Goal: Information Seeking & Learning: Learn about a topic

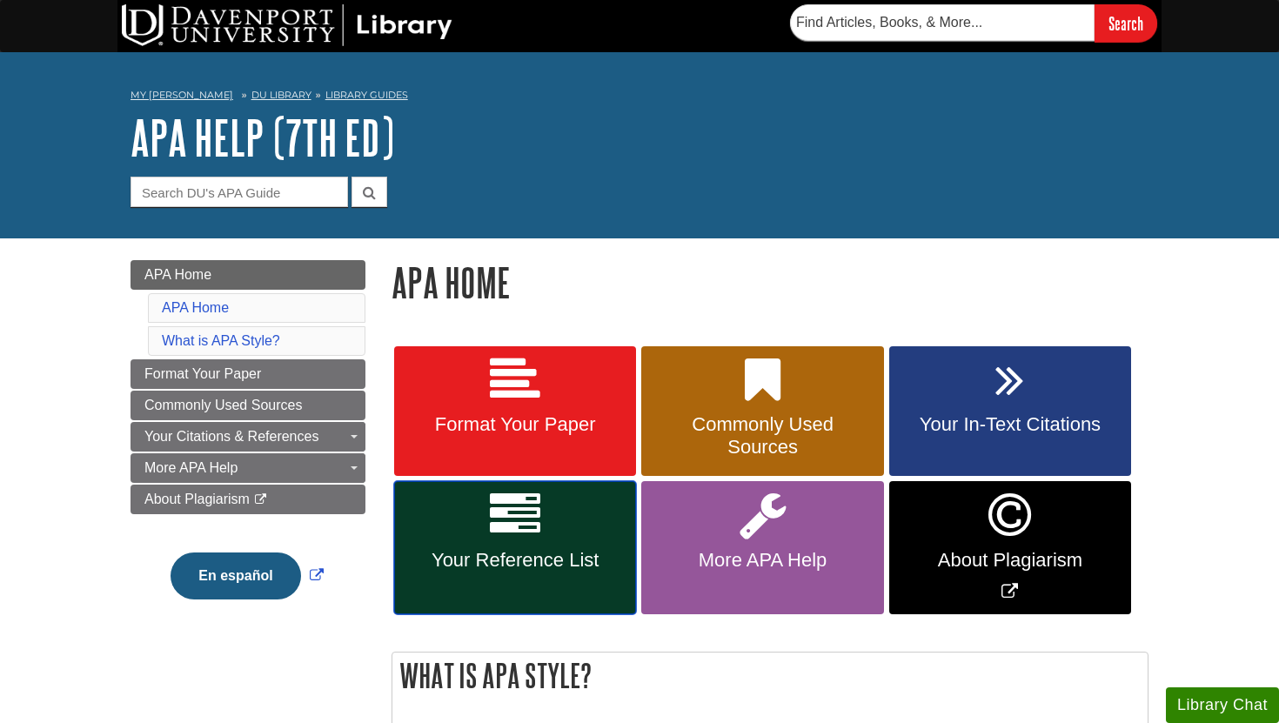
click at [507, 569] on span "Your Reference List" at bounding box center [515, 560] width 216 height 23
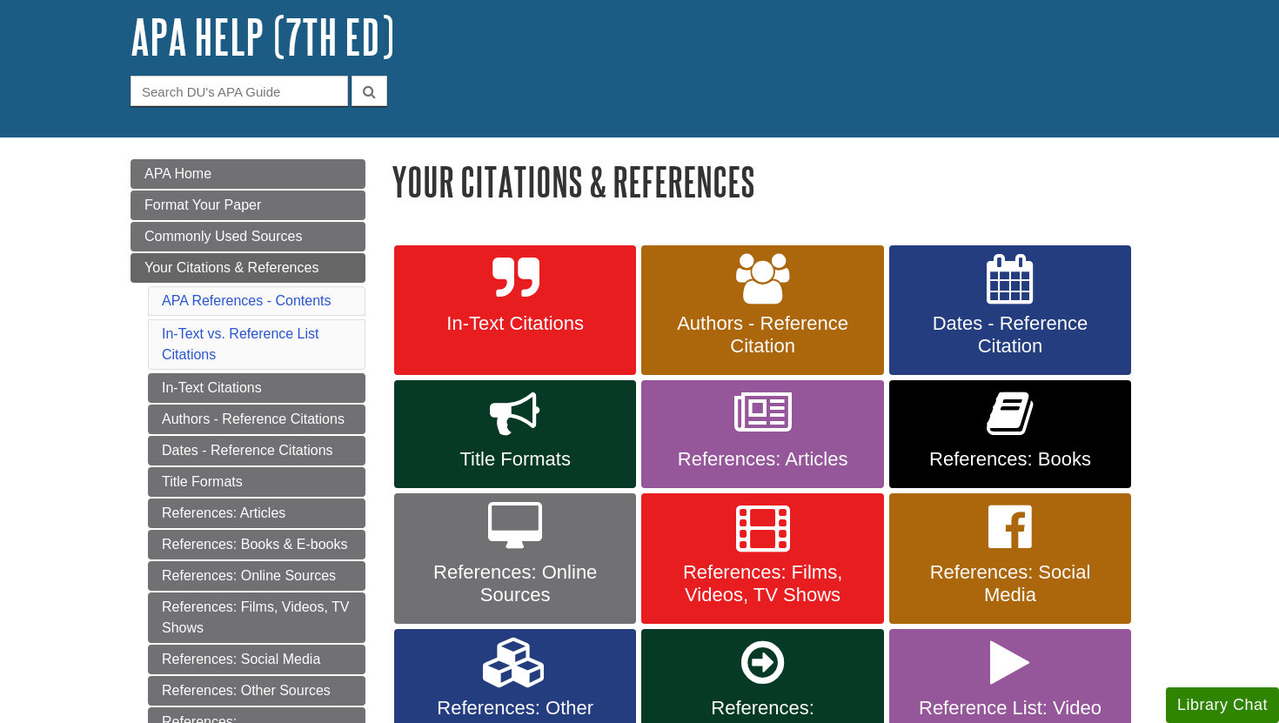
scroll to position [133, 0]
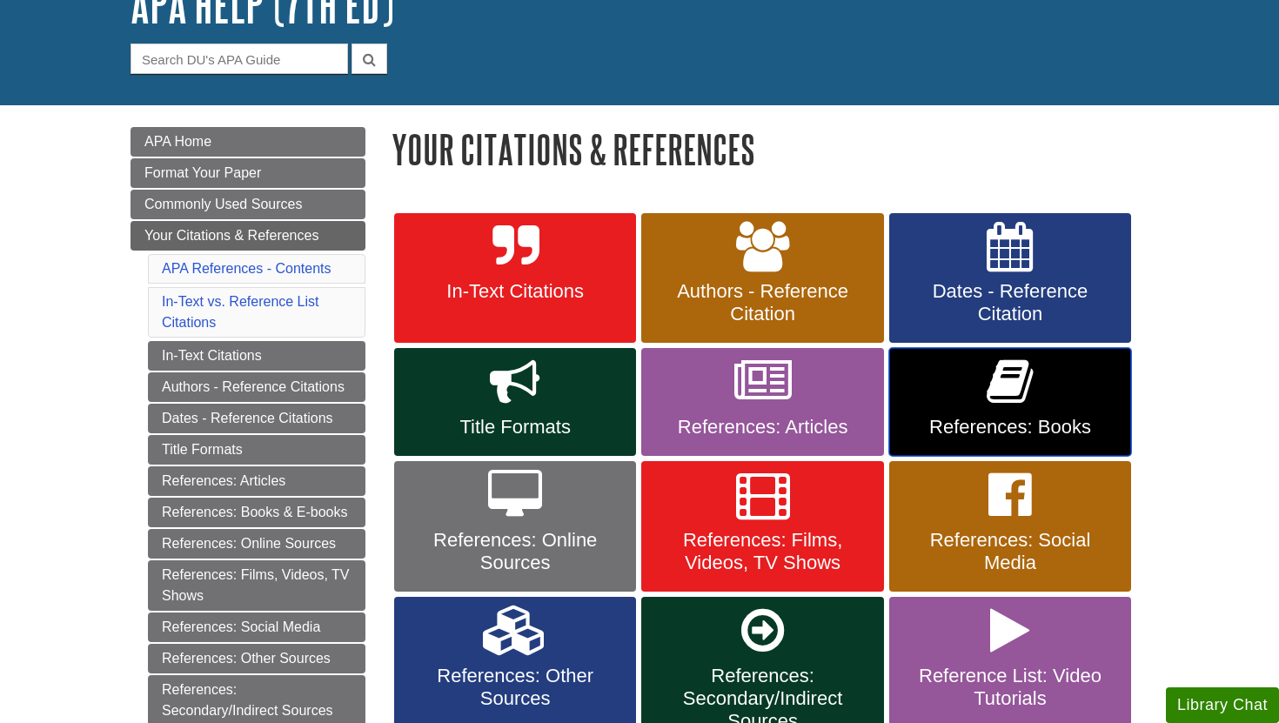
click at [1030, 394] on icon at bounding box center [1010, 382] width 46 height 50
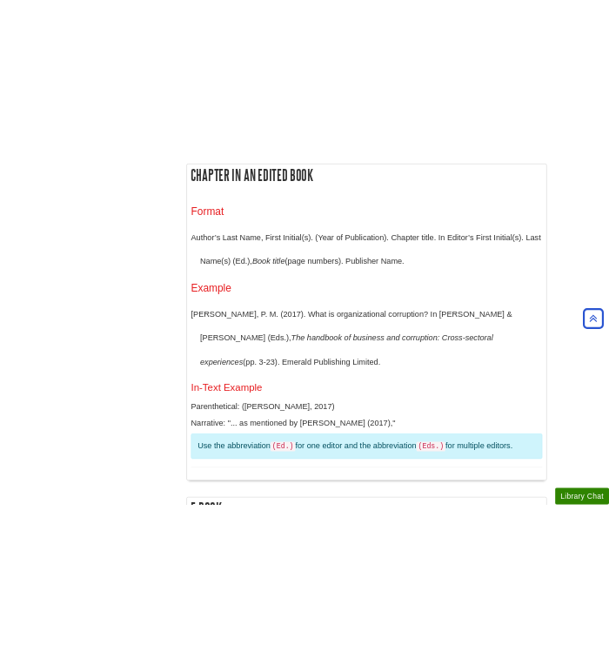
scroll to position [2150, 0]
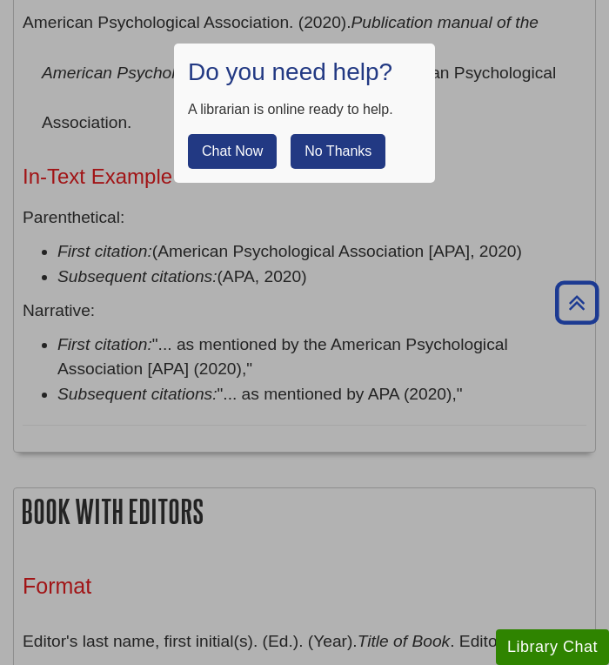
click at [334, 150] on button "No Thanks" at bounding box center [338, 151] width 95 height 35
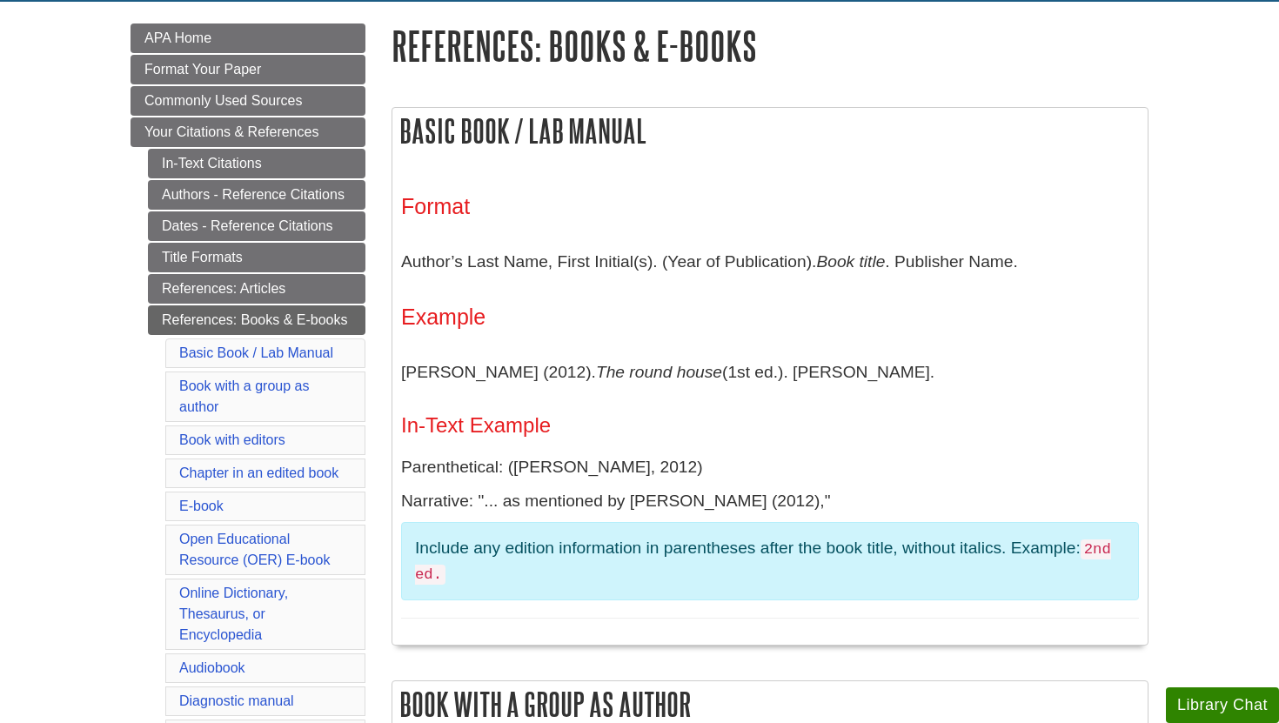
scroll to position [241, 0]
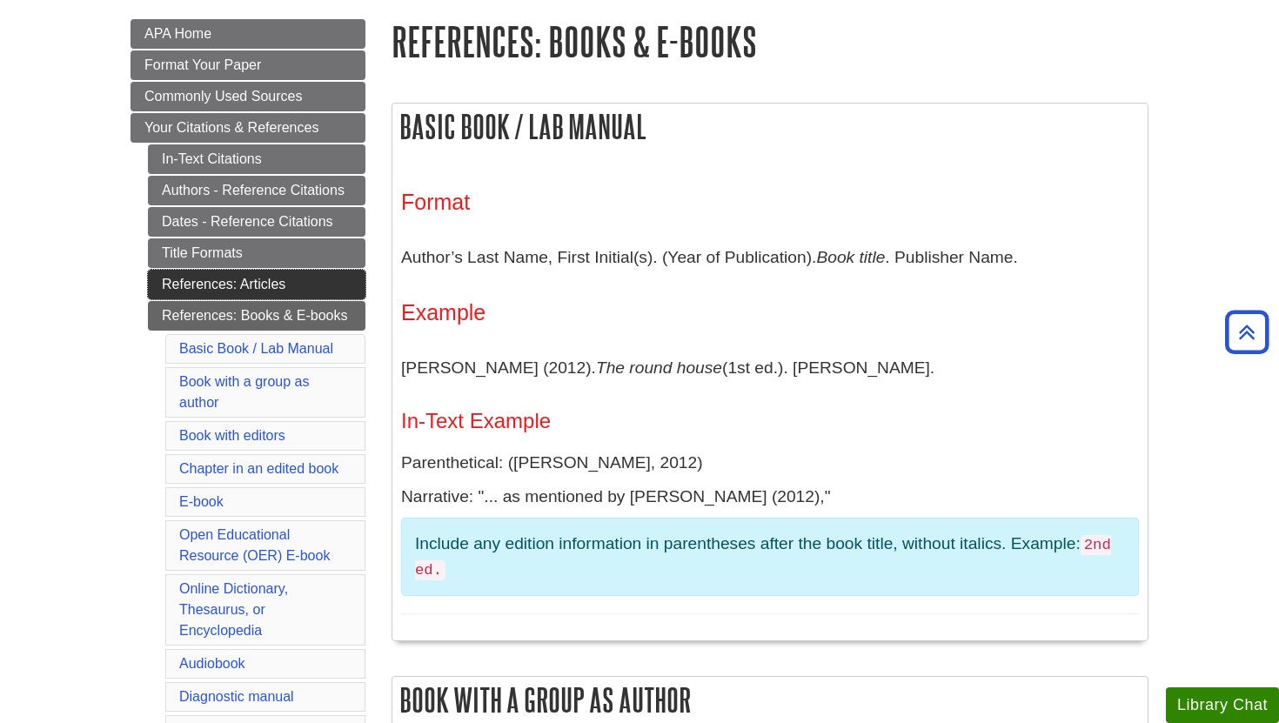
click at [294, 282] on link "References: Articles" at bounding box center [257, 285] width 218 height 30
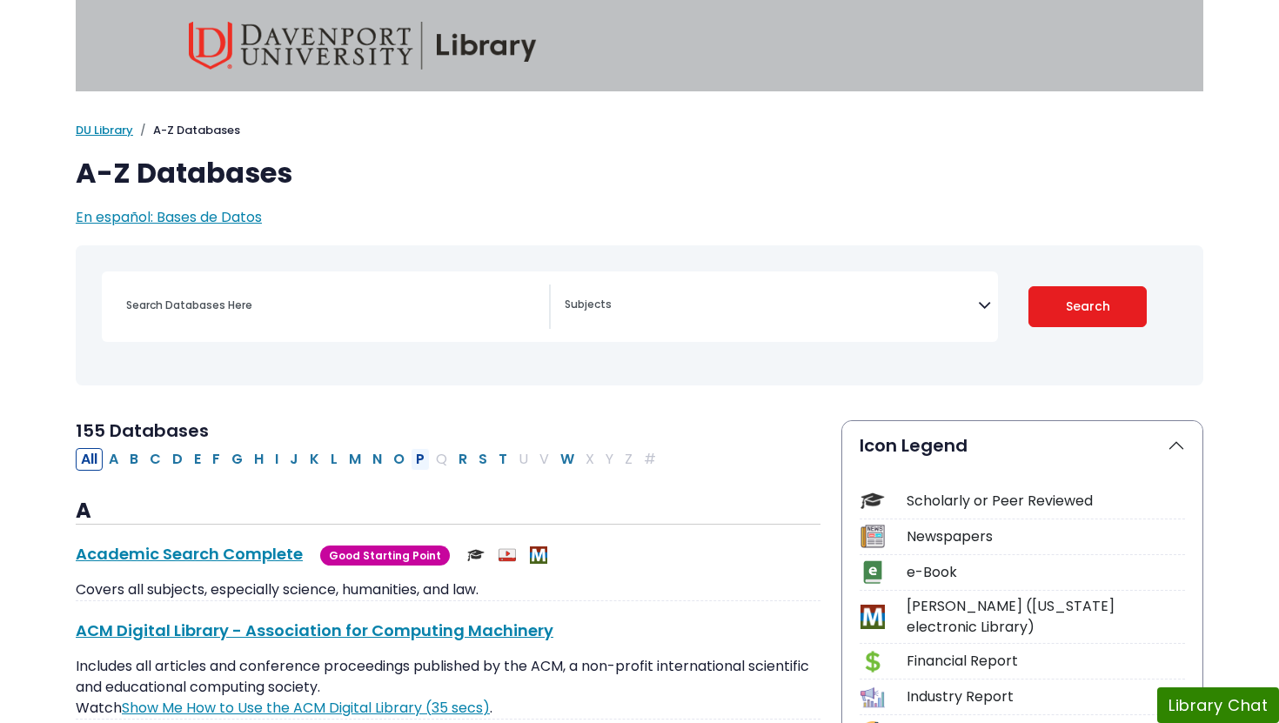
click at [419, 459] on button "P" at bounding box center [420, 459] width 19 height 23
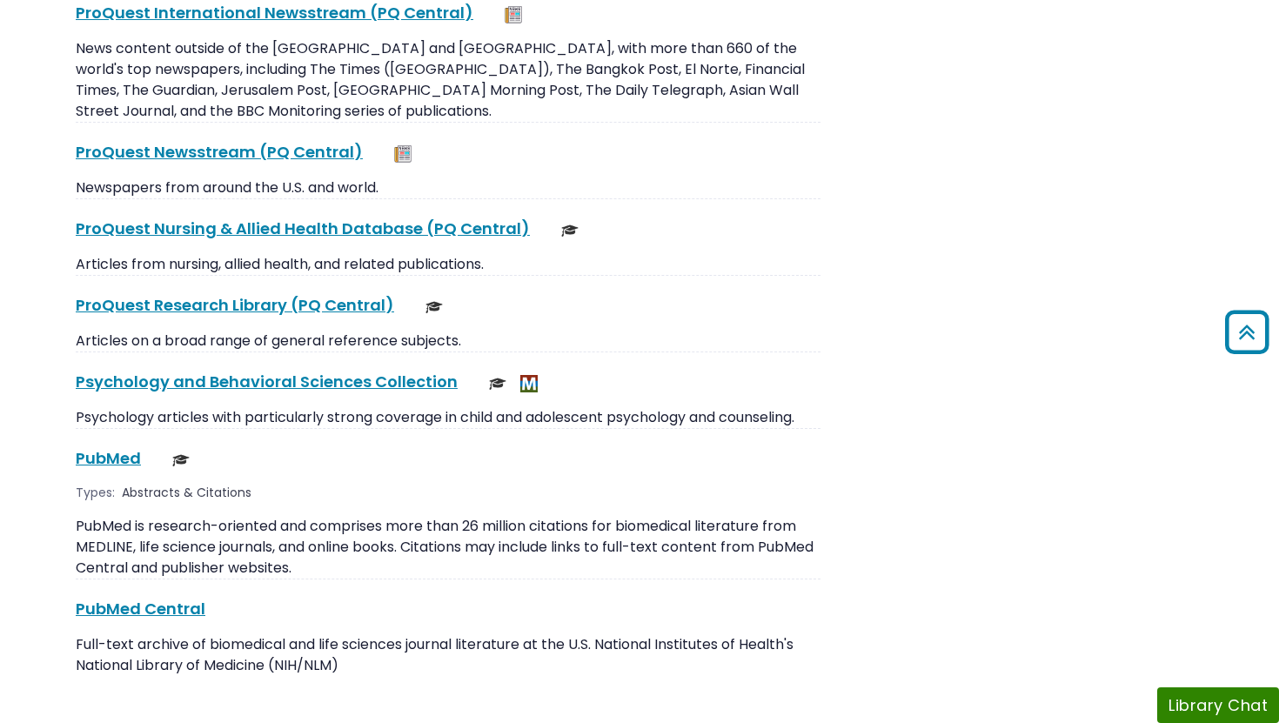
scroll to position [2480, 0]
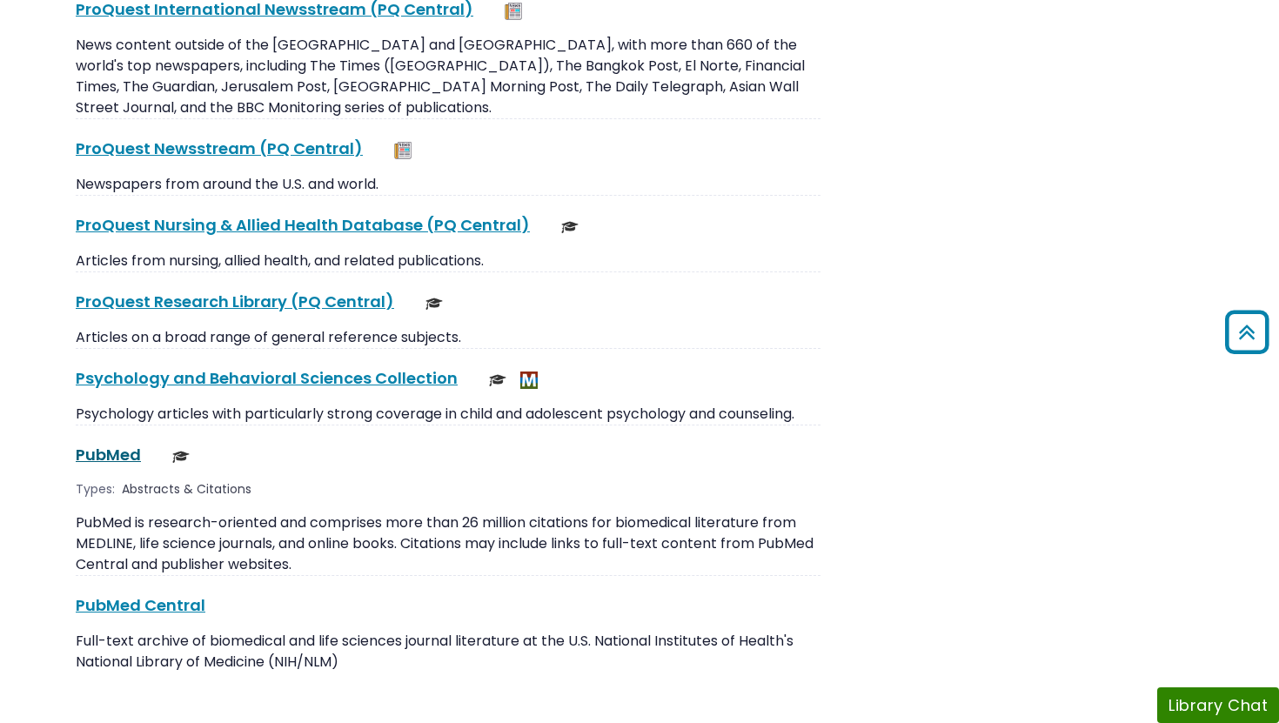
click at [111, 444] on link "PubMed This link opens in a new window" at bounding box center [108, 455] width 65 height 22
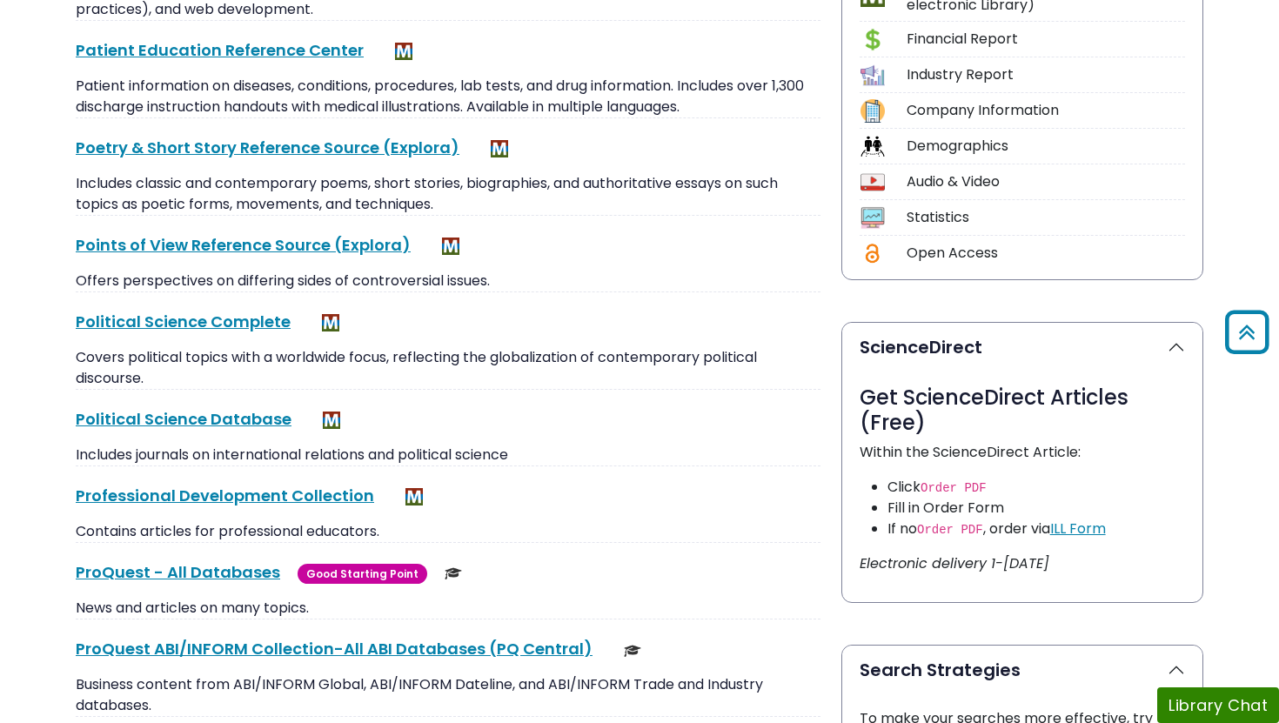
scroll to position [0, 0]
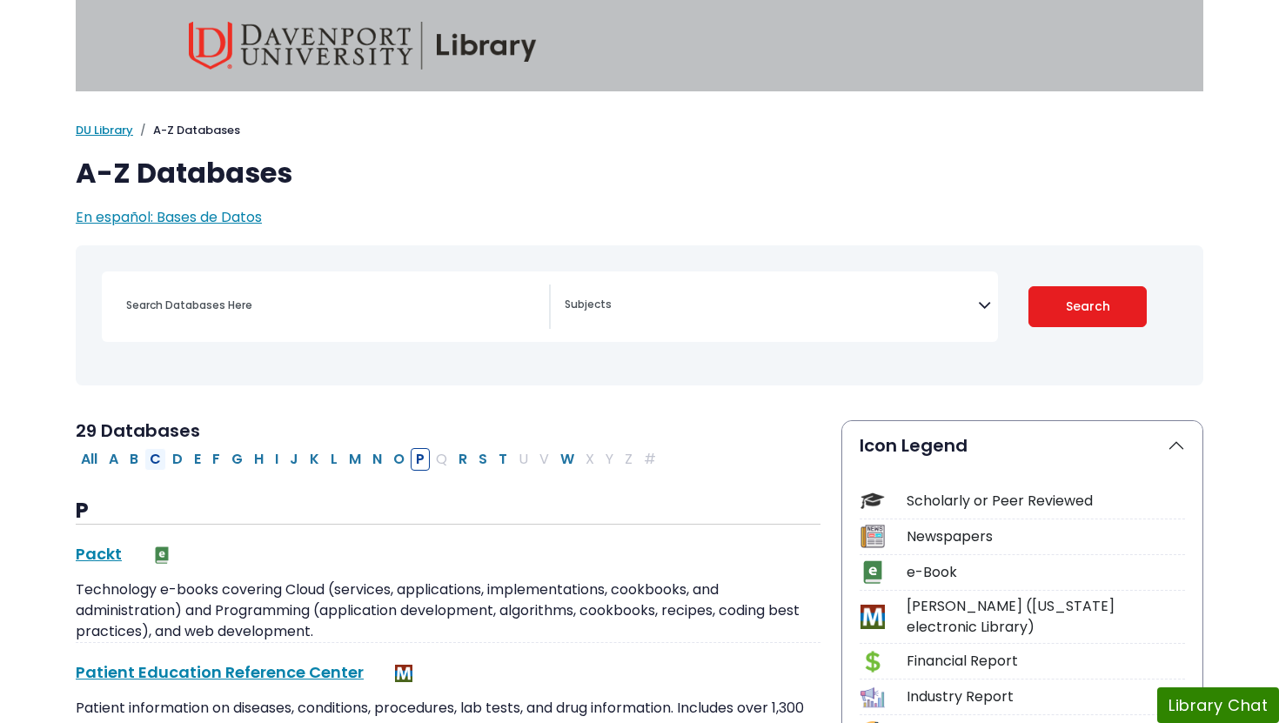
click at [157, 463] on button "C" at bounding box center [155, 459] width 22 height 23
select select "Database Subject Filter"
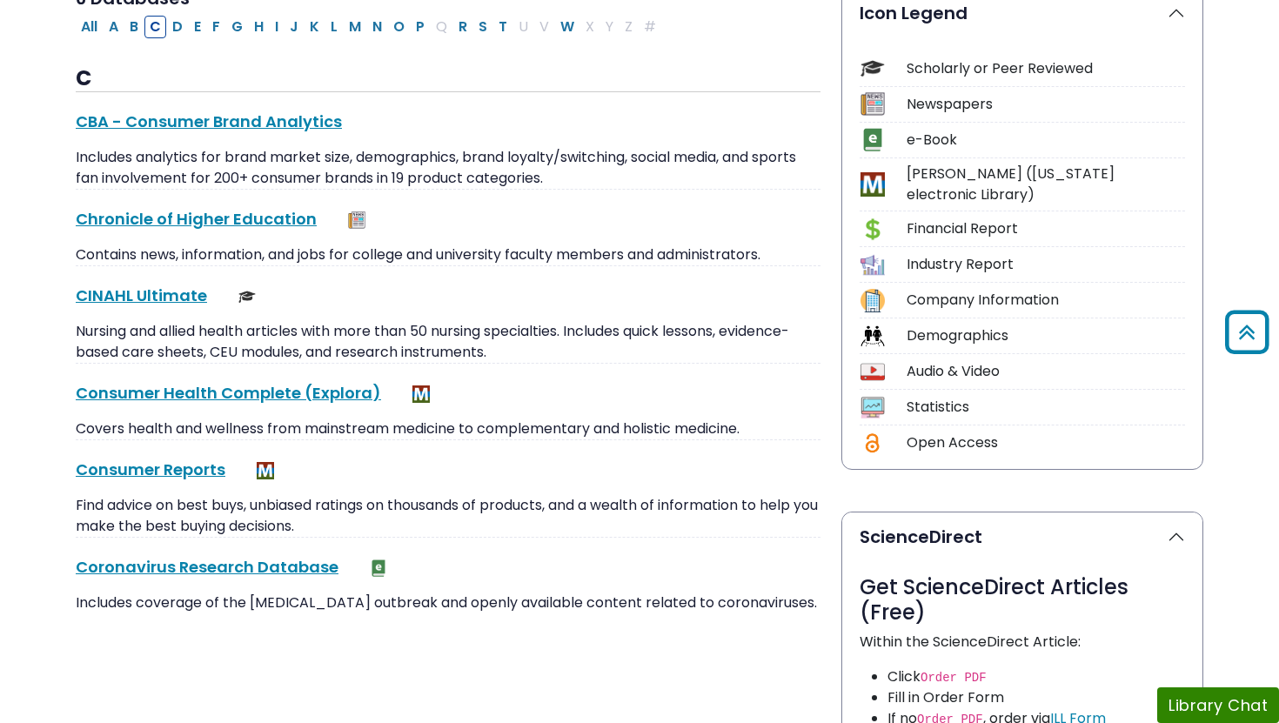
scroll to position [413, 0]
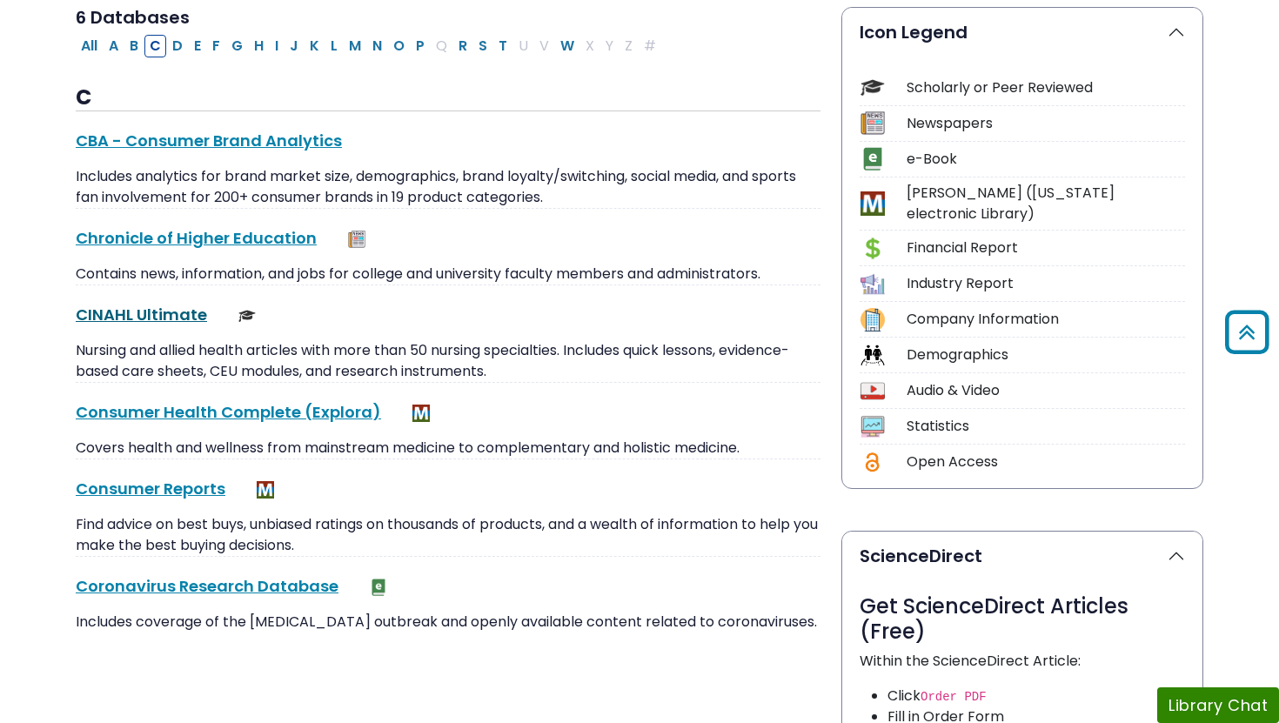
click at [174, 309] on link "CINAHL Ultimate This link opens in a new window" at bounding box center [141, 315] width 131 height 22
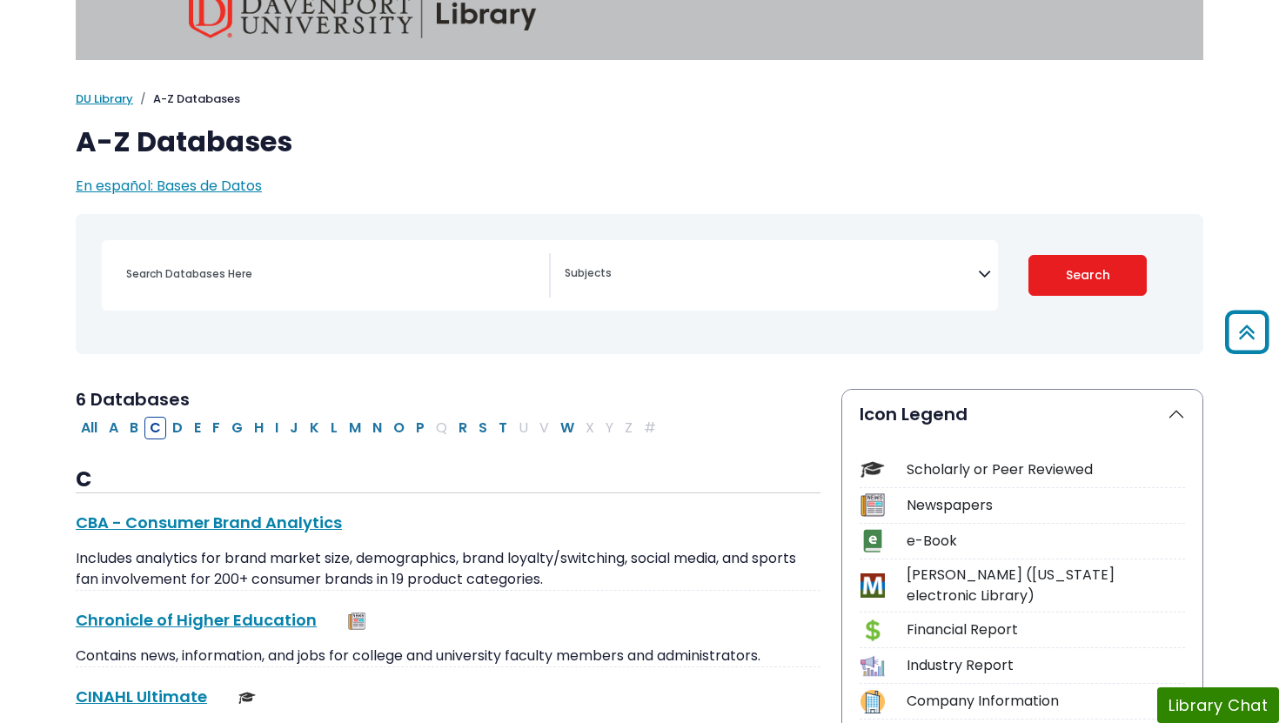
scroll to position [0, 0]
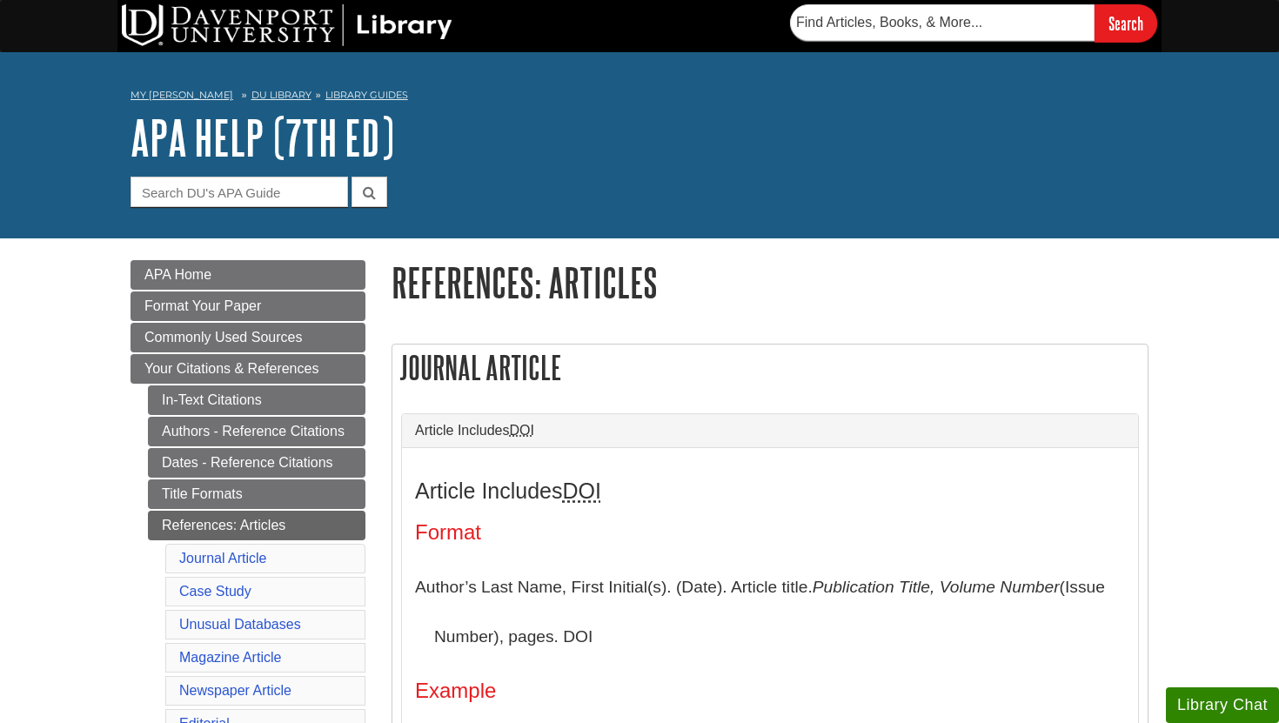
scroll to position [331, 0]
